Goal: Information Seeking & Learning: Find specific fact

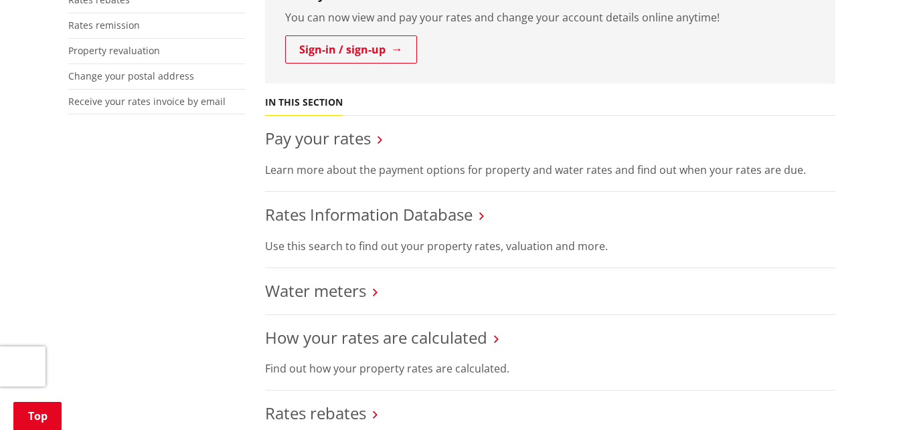
scroll to position [444, 0]
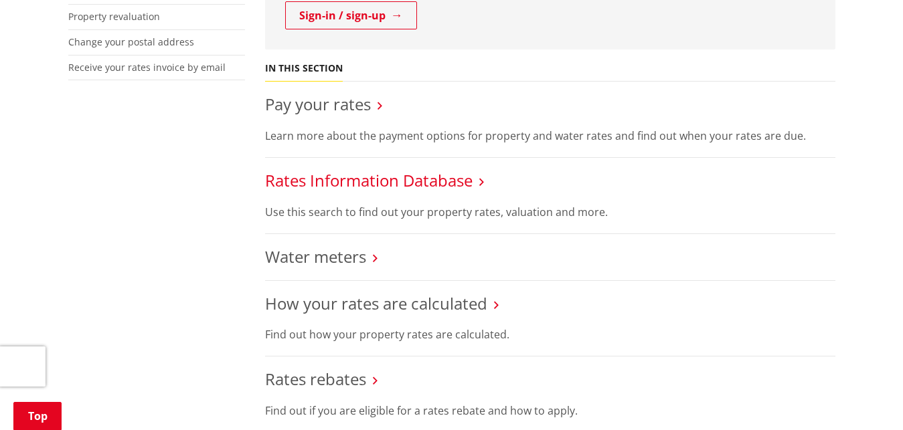
click at [351, 187] on link "Rates Information Database" at bounding box center [369, 180] width 208 height 22
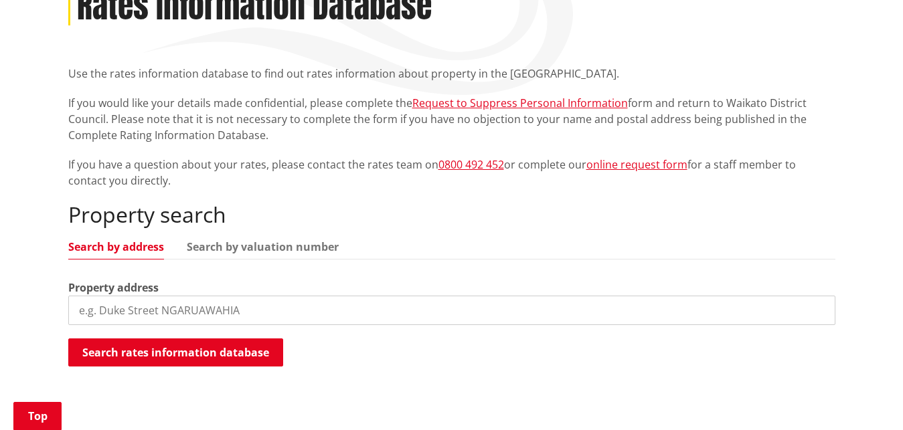
scroll to position [239, 0]
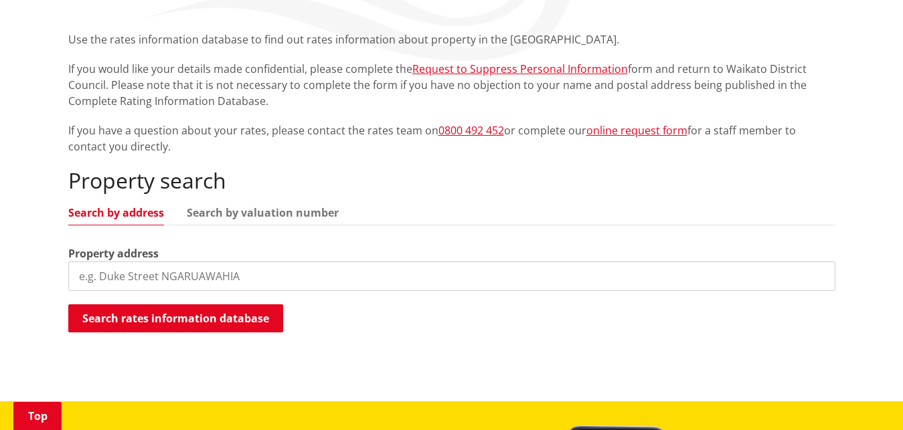
click at [485, 279] on input "search" at bounding box center [451, 276] width 767 height 29
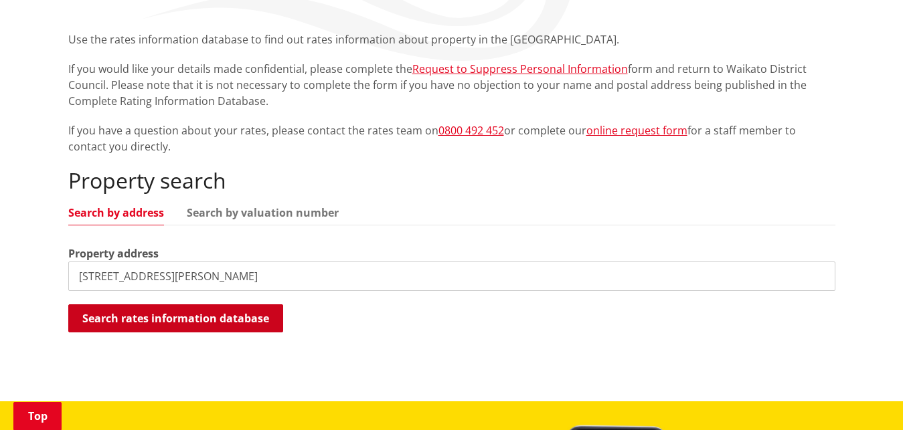
type input "118b russell road"
click at [276, 319] on button "Search rates information database" at bounding box center [175, 319] width 215 height 28
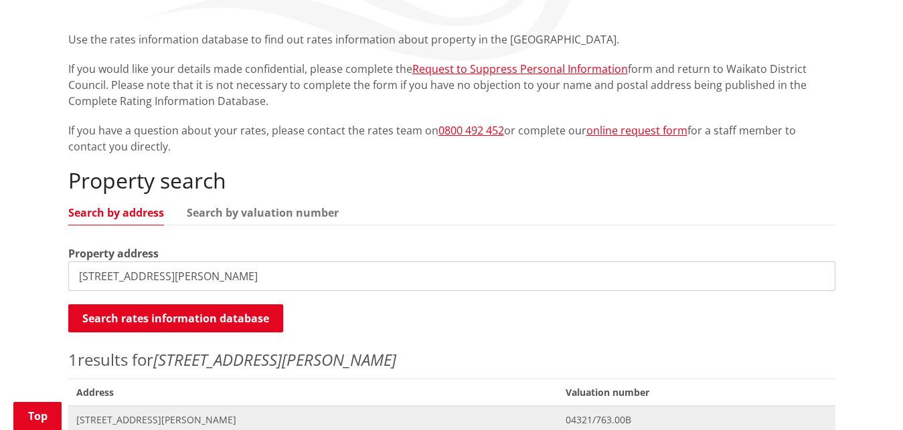
click at [661, 415] on span "04321/763.00B" at bounding box center [696, 420] width 261 height 13
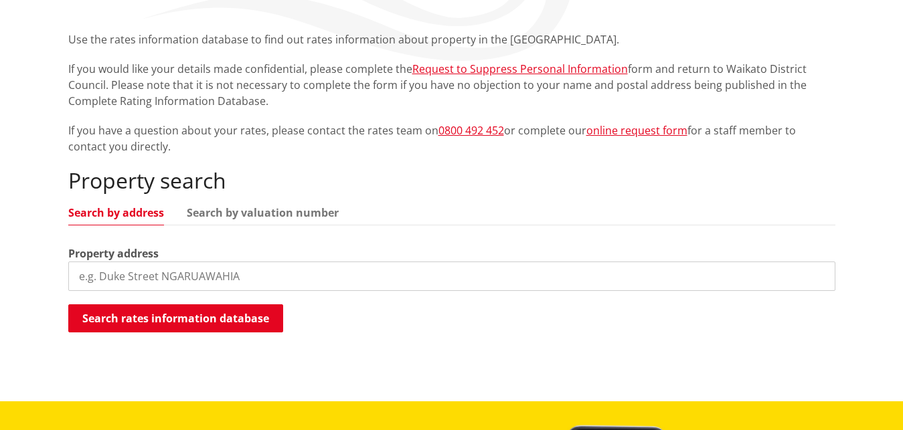
scroll to position [239, 0]
click at [170, 281] on input "search" at bounding box center [451, 276] width 767 height 29
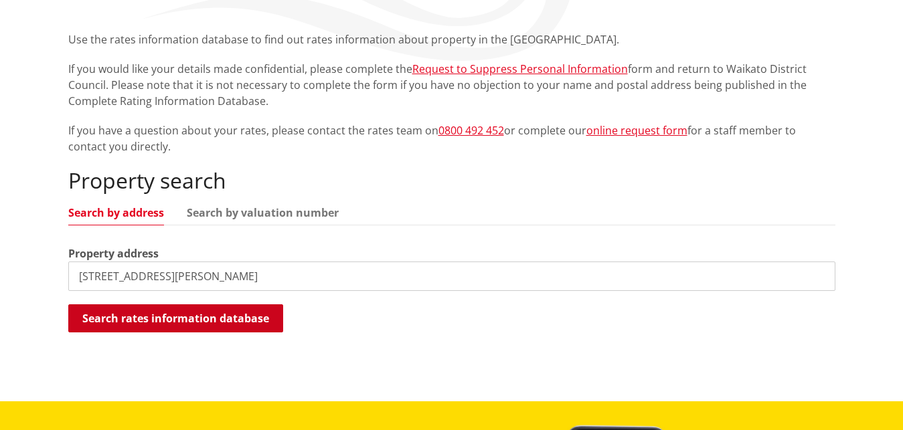
type input "122 russell road"
click at [187, 319] on button "Search rates information database" at bounding box center [175, 319] width 215 height 28
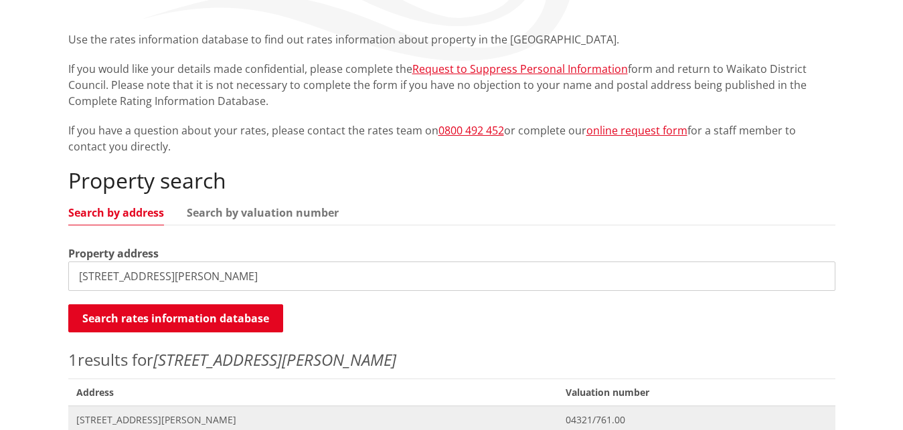
click at [227, 415] on span "122 Russell Road HUNTLY" at bounding box center [313, 420] width 474 height 13
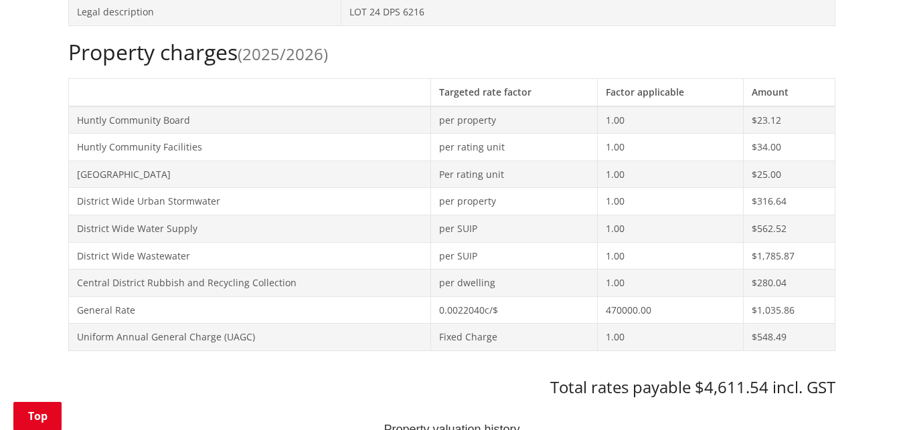
scroll to position [580, 0]
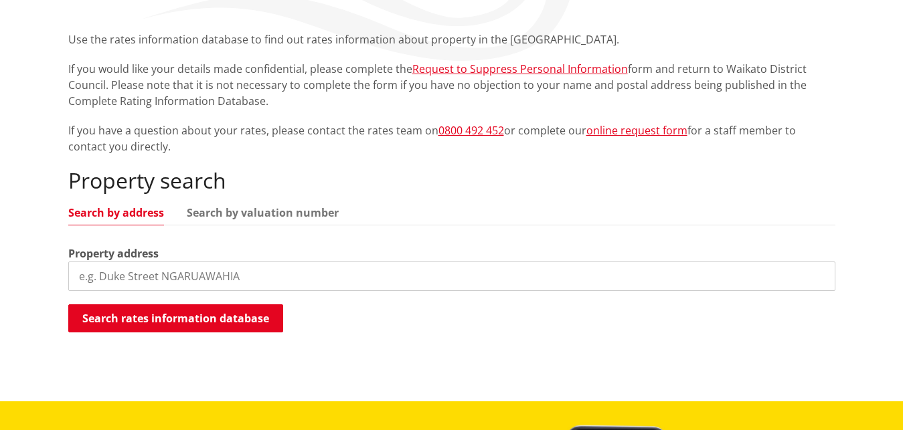
scroll to position [239, 0]
click at [185, 281] on input "search" at bounding box center [451, 276] width 767 height 29
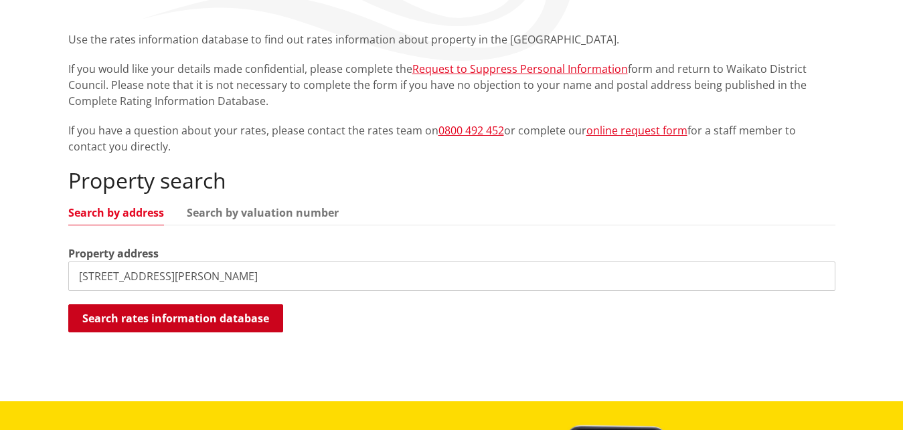
type input "116 russell road"
click at [240, 326] on button "Search rates information database" at bounding box center [175, 319] width 215 height 28
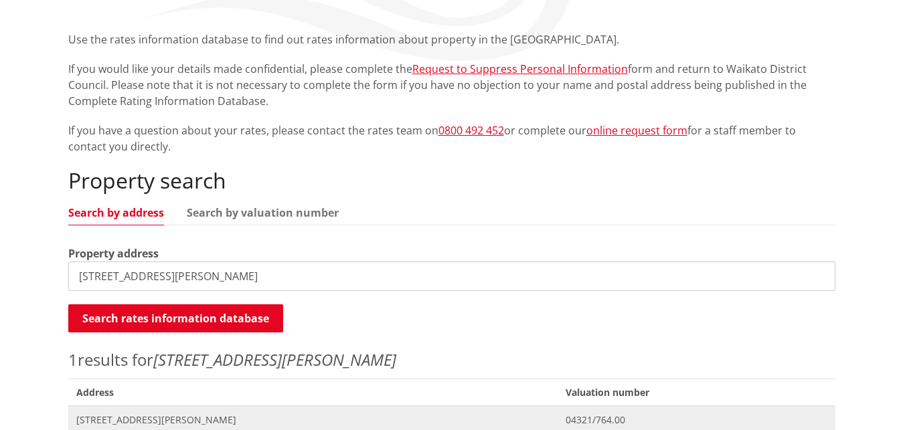
click at [605, 411] on span "Valuation No. 04321/764.00" at bounding box center [696, 419] width 277 height 27
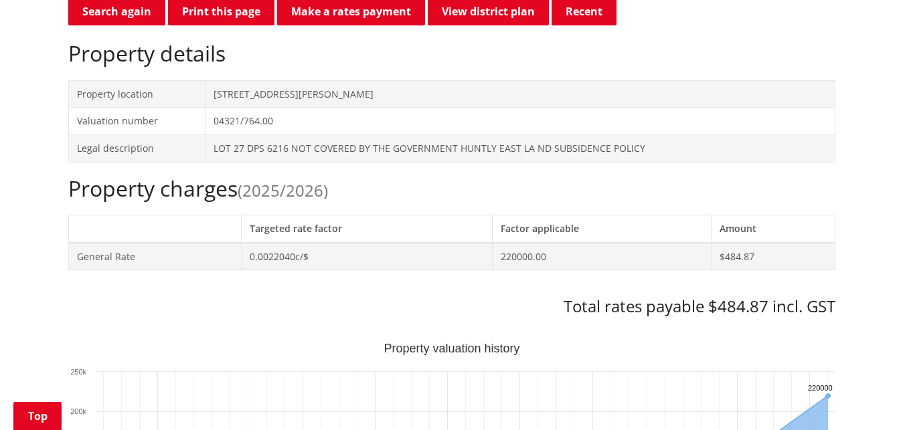
scroll to position [444, 0]
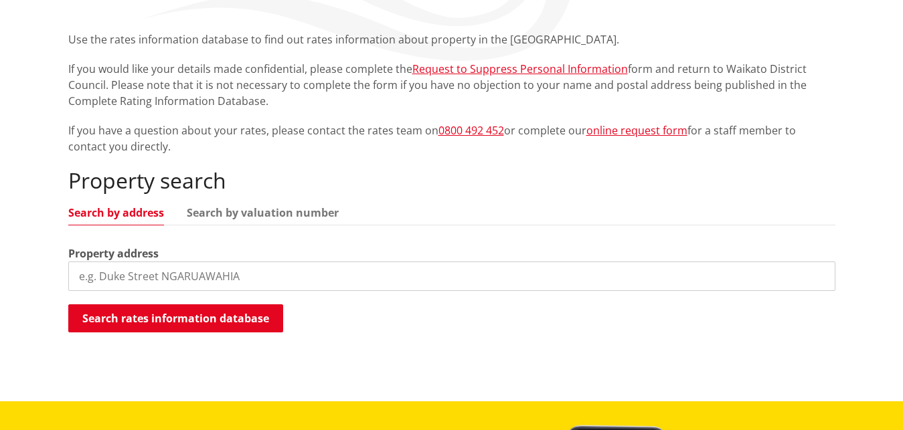
scroll to position [239, 0]
click at [169, 276] on input "search" at bounding box center [451, 276] width 767 height 29
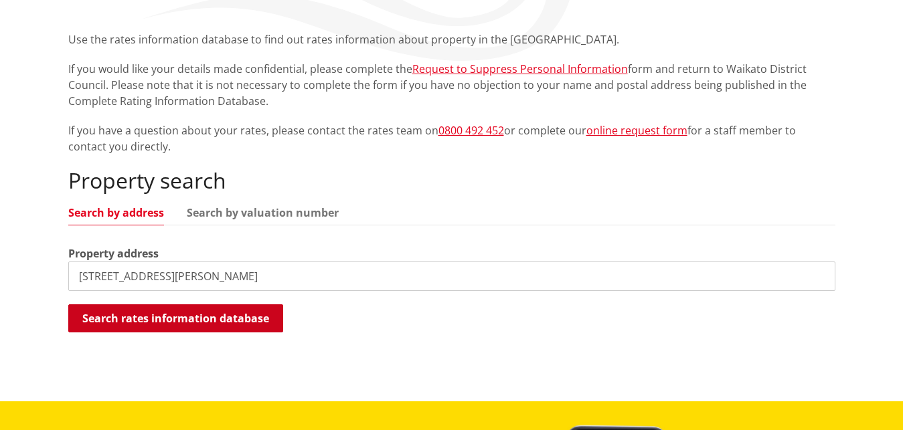
type input "120 russell road"
click at [160, 317] on button "Search rates information database" at bounding box center [175, 319] width 215 height 28
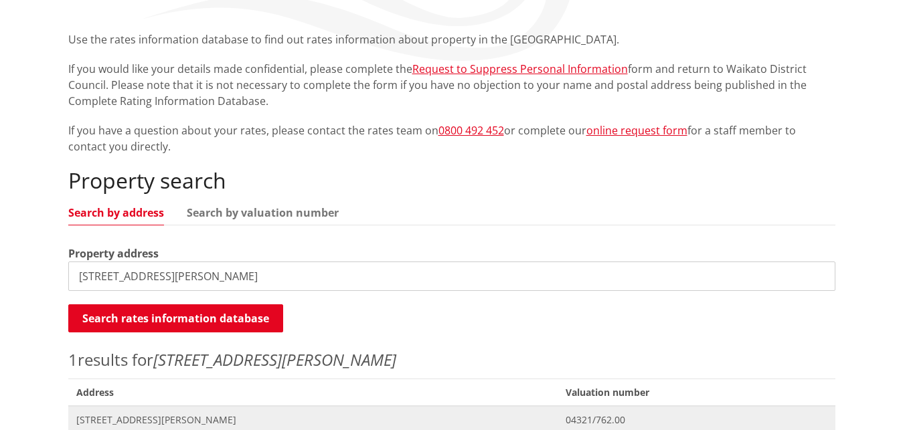
click at [319, 419] on span "[STREET_ADDRESS][PERSON_NAME]" at bounding box center [313, 420] width 474 height 13
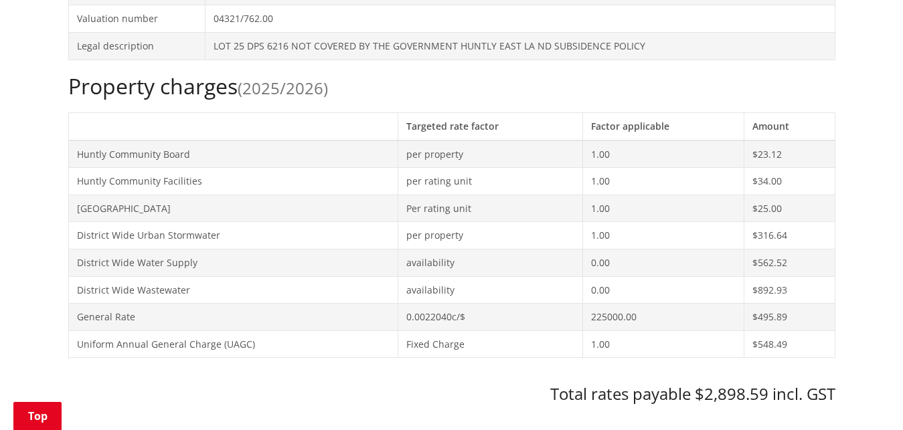
scroll to position [546, 0]
